Goal: Task Accomplishment & Management: Use online tool/utility

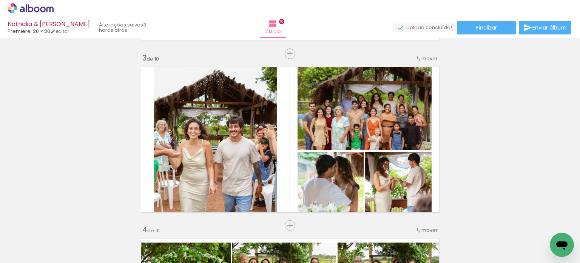
scroll to position [355, 0]
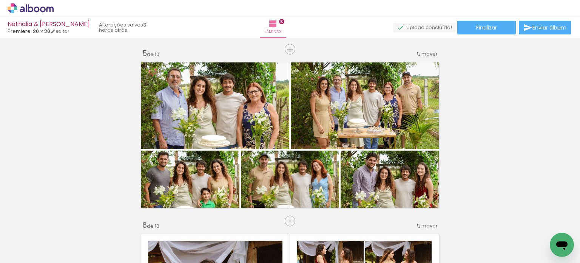
scroll to position [703, 0]
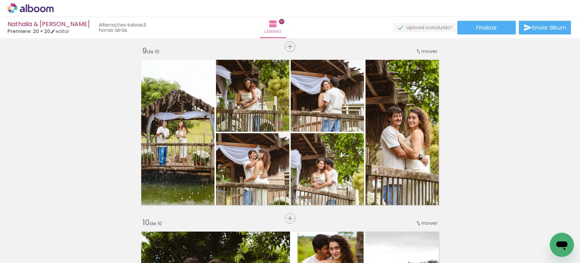
scroll to position [1382, 0]
